Goal: Task Accomplishment & Management: Use online tool/utility

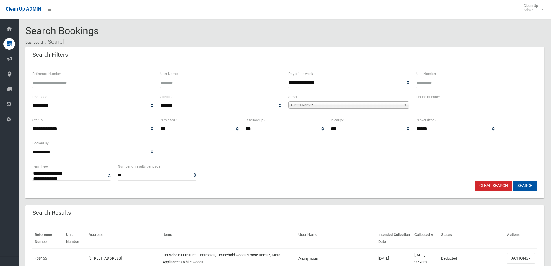
select select
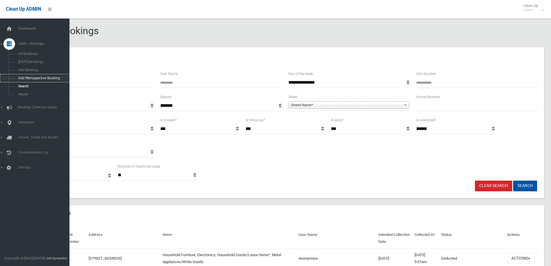
click at [45, 81] on link "Add Retrospective Booking" at bounding box center [37, 78] width 74 height 8
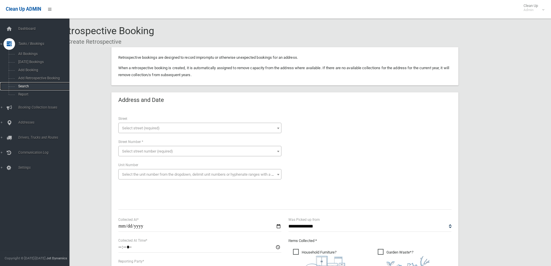
click at [37, 88] on span "Search" at bounding box center [42, 86] width 52 height 4
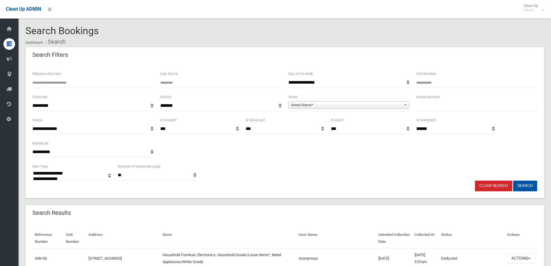
select select
click at [446, 106] on input "text" at bounding box center [476, 105] width 121 height 11
type input "**"
click at [370, 103] on span "Street Name*" at bounding box center [346, 105] width 110 height 7
type input "****"
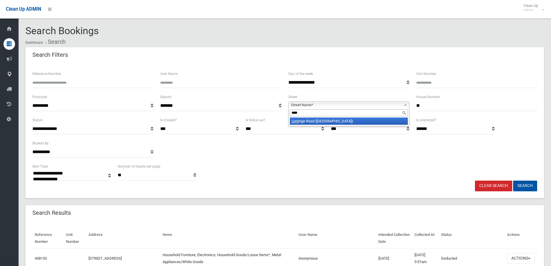
click at [364, 120] on li "Lymi nge Road (CROYDON PARK 2133)" at bounding box center [349, 120] width 118 height 7
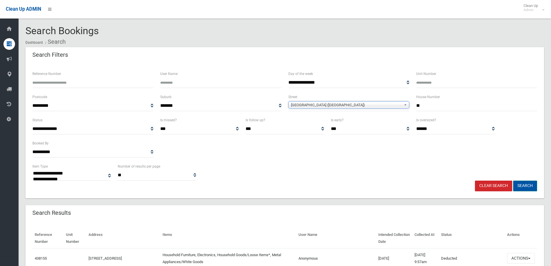
click at [523, 184] on button "Search" at bounding box center [525, 185] width 24 height 11
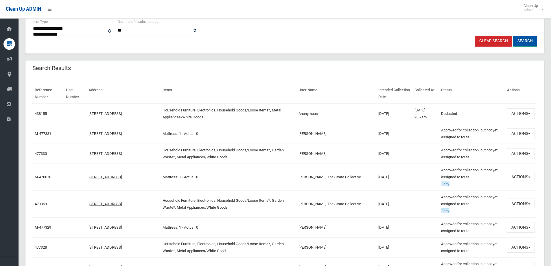
scroll to position [29, 0]
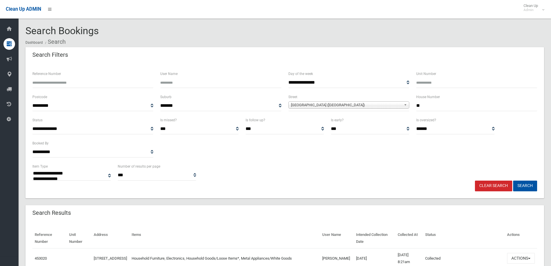
select select
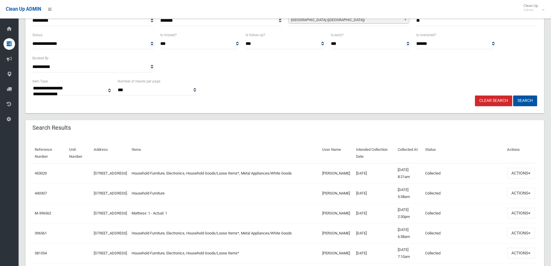
scroll to position [116, 0]
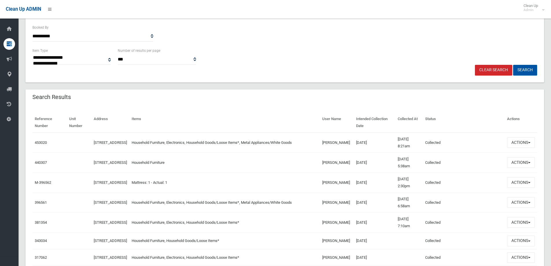
drag, startPoint x: 385, startPoint y: 168, endPoint x: 349, endPoint y: 143, distance: 43.7
click at [349, 143] on tbody "453020 10 Lyminge Road, CROYDON PARK NSW 2133 Household Furniture, Electronics,…" at bounding box center [284, 252] width 505 height 240
click at [389, 155] on td "14/02/2025" at bounding box center [375, 162] width 42 height 20
drag, startPoint x: 318, startPoint y: 158, endPoint x: 424, endPoint y: 162, distance: 106.2
click at [424, 162] on tr "440307 10 Lyminge Road, CROYDON PARK NSW 2133 Household Furniture MARIA Marques…" at bounding box center [284, 162] width 505 height 20
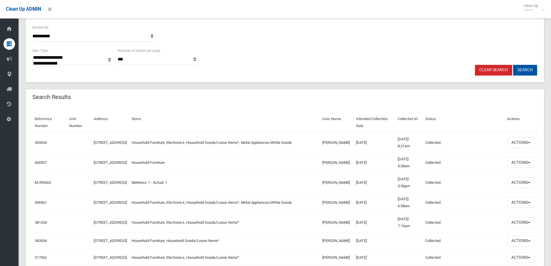
click at [344, 164] on td "MARIA Marques" at bounding box center [337, 162] width 34 height 20
drag, startPoint x: 87, startPoint y: 135, endPoint x: 150, endPoint y: 137, distance: 63.4
click at [150, 137] on tr "453020 10 Lyminge Road, CROYDON PARK NSW 2133 Household Furniture, Electronics,…" at bounding box center [284, 142] width 505 height 20
drag, startPoint x: 148, startPoint y: 137, endPoint x: 140, endPoint y: 137, distance: 8.1
copy tr "10 Lyminge Road, CROYDON PARK"
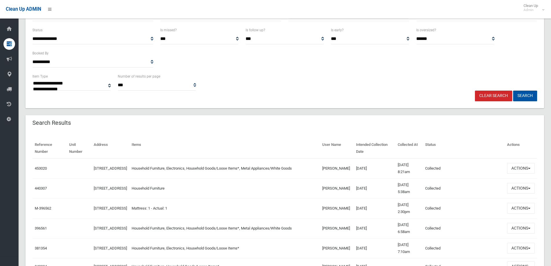
scroll to position [87, 0]
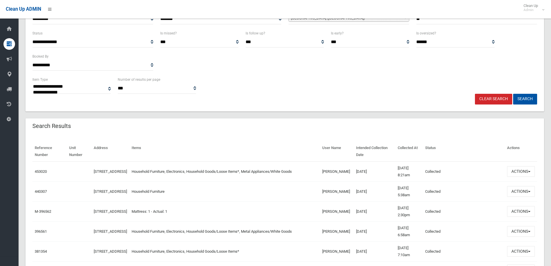
click at [129, 173] on td "10 Lyminge Road, CROYDON PARK NSW 2133" at bounding box center [110, 171] width 38 height 20
drag, startPoint x: 85, startPoint y: 165, endPoint x: 154, endPoint y: 169, distance: 68.9
click at [154, 169] on tr "453020 10 Lyminge Road, CROYDON PARK NSW 2133 Household Furniture, Electronics,…" at bounding box center [284, 171] width 505 height 20
copy tr "10 Lyminge Road, CROYDON PARK"
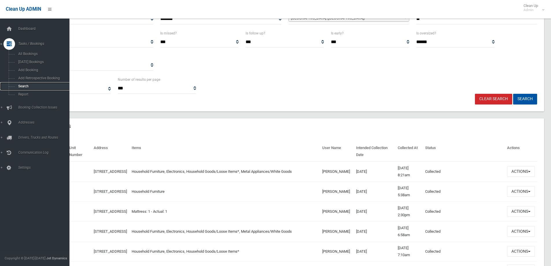
click at [41, 85] on span "Search" at bounding box center [42, 86] width 52 height 4
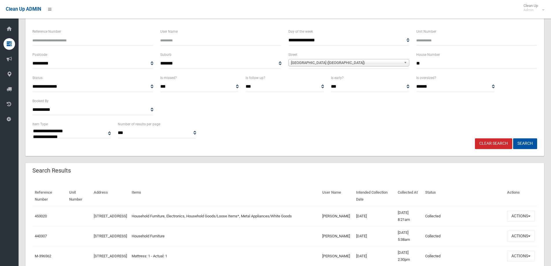
scroll to position [0, 0]
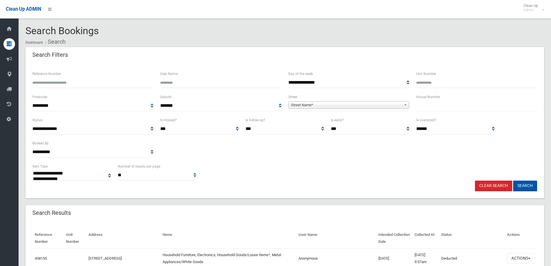
select select
type input "******"
click at [533, 187] on button "Search" at bounding box center [525, 185] width 24 height 11
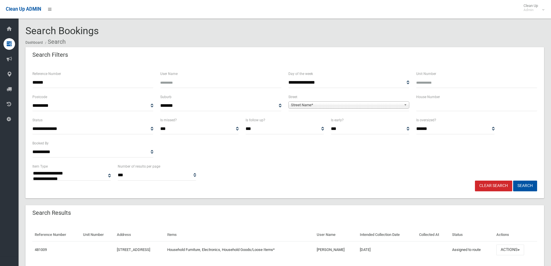
select select
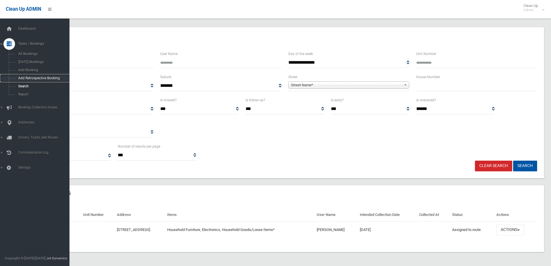
click at [31, 82] on link "Add Retrospective Booking" at bounding box center [37, 78] width 74 height 8
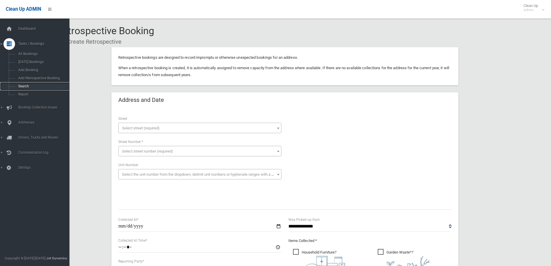
click at [19, 85] on span "Search" at bounding box center [42, 86] width 52 height 4
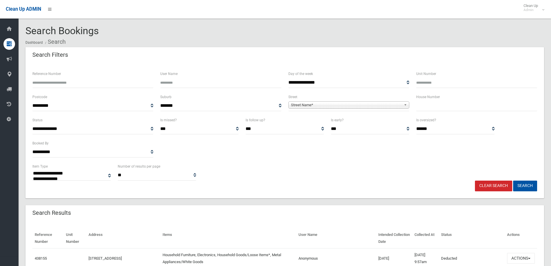
select select
click at [453, 103] on input "text" at bounding box center [476, 105] width 121 height 11
click at [329, 103] on span "Street Name*" at bounding box center [346, 105] width 110 height 7
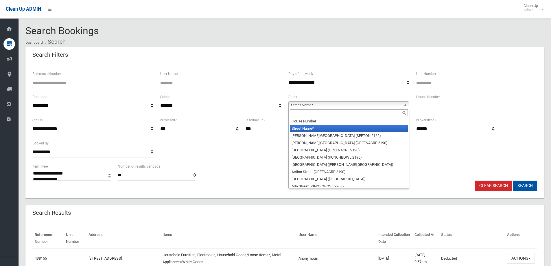
click at [310, 117] on div at bounding box center [349, 112] width 120 height 9
click at [304, 108] on div at bounding box center [349, 112] width 120 height 9
click at [302, 112] on input "text" at bounding box center [349, 112] width 118 height 7
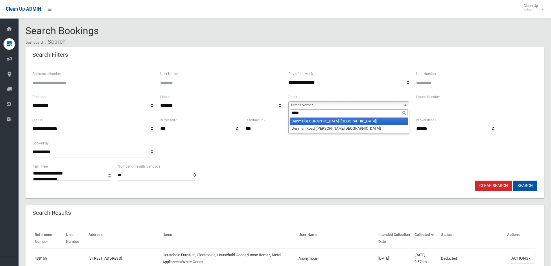
type input "*****"
click at [314, 124] on li "Denma n Avenue (WILEY PARK 2195)" at bounding box center [349, 120] width 118 height 7
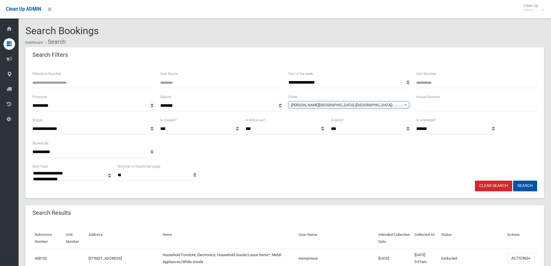
click at [457, 104] on input "text" at bounding box center [476, 105] width 121 height 11
type input "**"
click at [429, 159] on div "**********" at bounding box center [285, 140] width 512 height 46
click at [521, 185] on button "Search" at bounding box center [525, 185] width 24 height 11
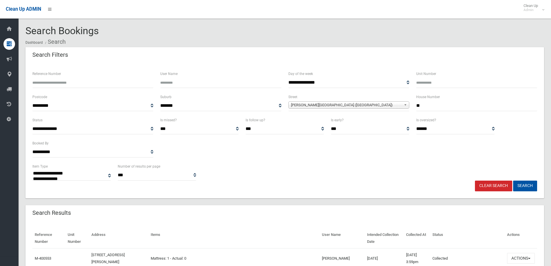
select select
drag, startPoint x: 266, startPoint y: 115, endPoint x: 405, endPoint y: 115, distance: 138.8
click at [269, 115] on div "**********" at bounding box center [285, 104] width 512 height 23
drag, startPoint x: 428, startPoint y: 108, endPoint x: 351, endPoint y: 106, distance: 77.5
click at [351, 106] on div "**********" at bounding box center [285, 104] width 512 height 23
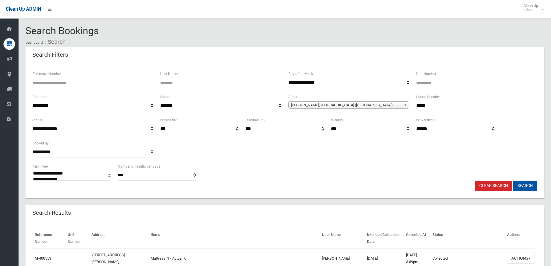
type input "*****"
drag, startPoint x: 351, startPoint y: 106, endPoint x: 353, endPoint y: 112, distance: 6.5
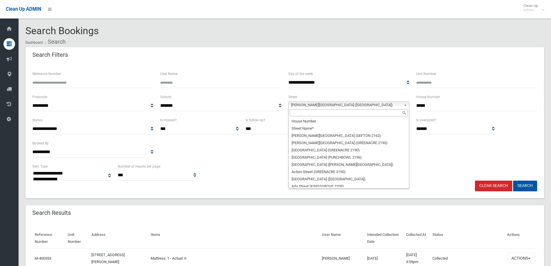
scroll to position [4182, 0]
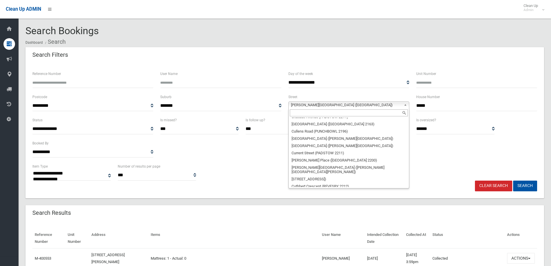
drag, startPoint x: 353, startPoint y: 112, endPoint x: 534, endPoint y: 155, distance: 186.1
click at [534, 155] on div "**********" at bounding box center [285, 140] width 512 height 46
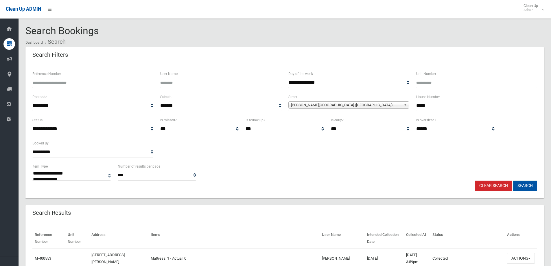
click at [527, 187] on button "Search" at bounding box center [525, 185] width 24 height 11
select select
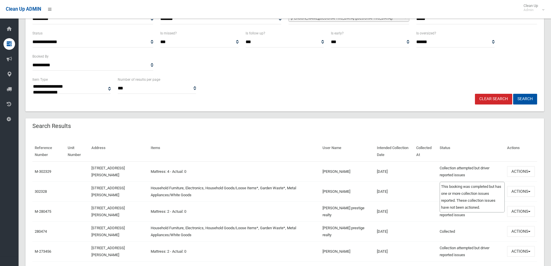
scroll to position [116, 0]
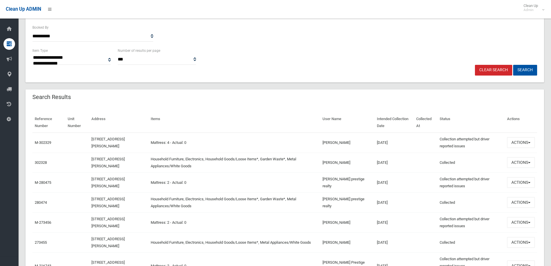
drag, startPoint x: 408, startPoint y: 167, endPoint x: 394, endPoint y: 135, distance: 35.4
click at [422, 148] on td at bounding box center [425, 142] width 23 height 20
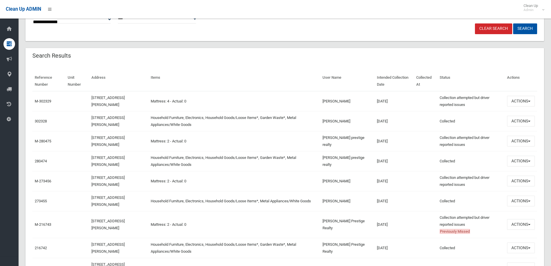
scroll to position [58, 0]
